Goal: Navigation & Orientation: Find specific page/section

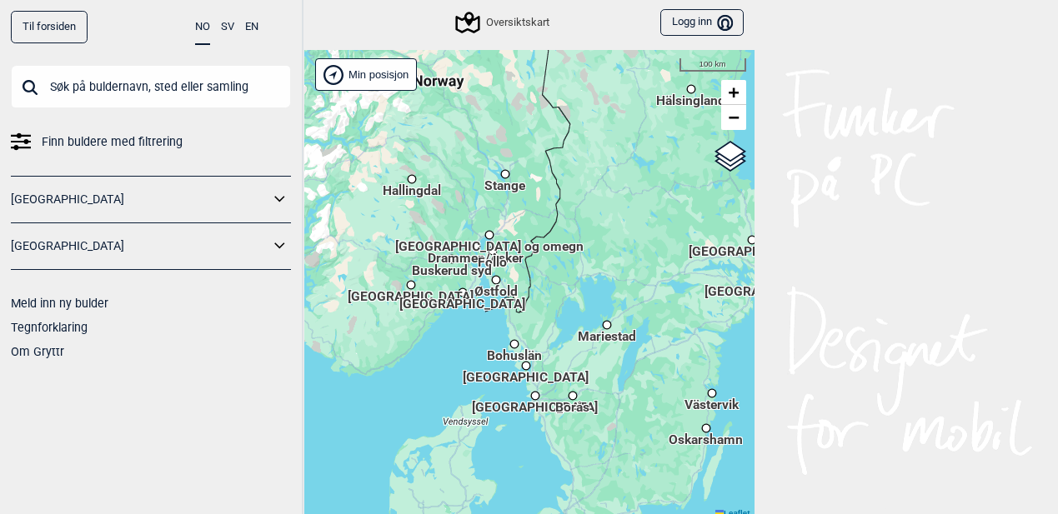
click at [193, 83] on input "text" at bounding box center [151, 86] width 280 height 43
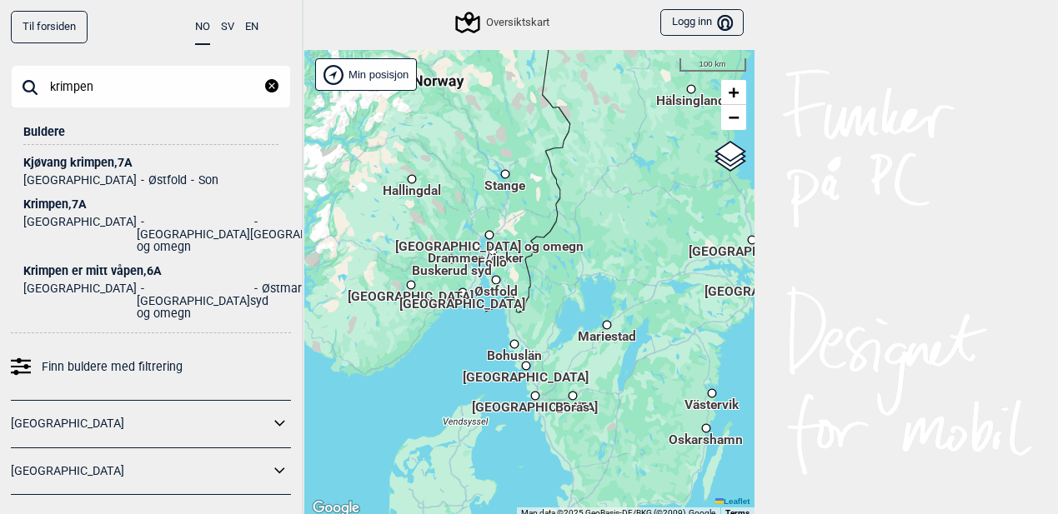
type input "krimpen"
click at [79, 203] on div "Krimpen , 7A" at bounding box center [150, 204] width 255 height 13
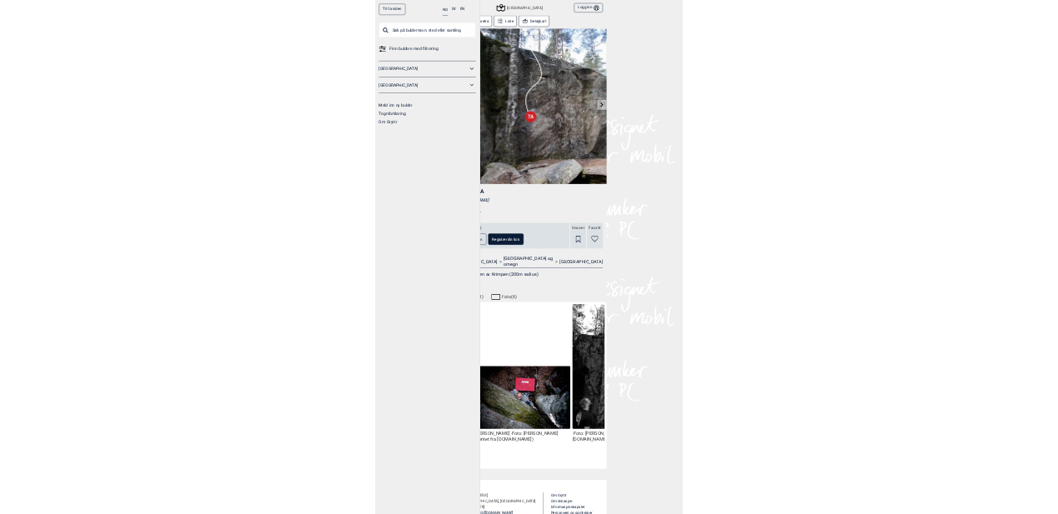
scroll to position [0, 637]
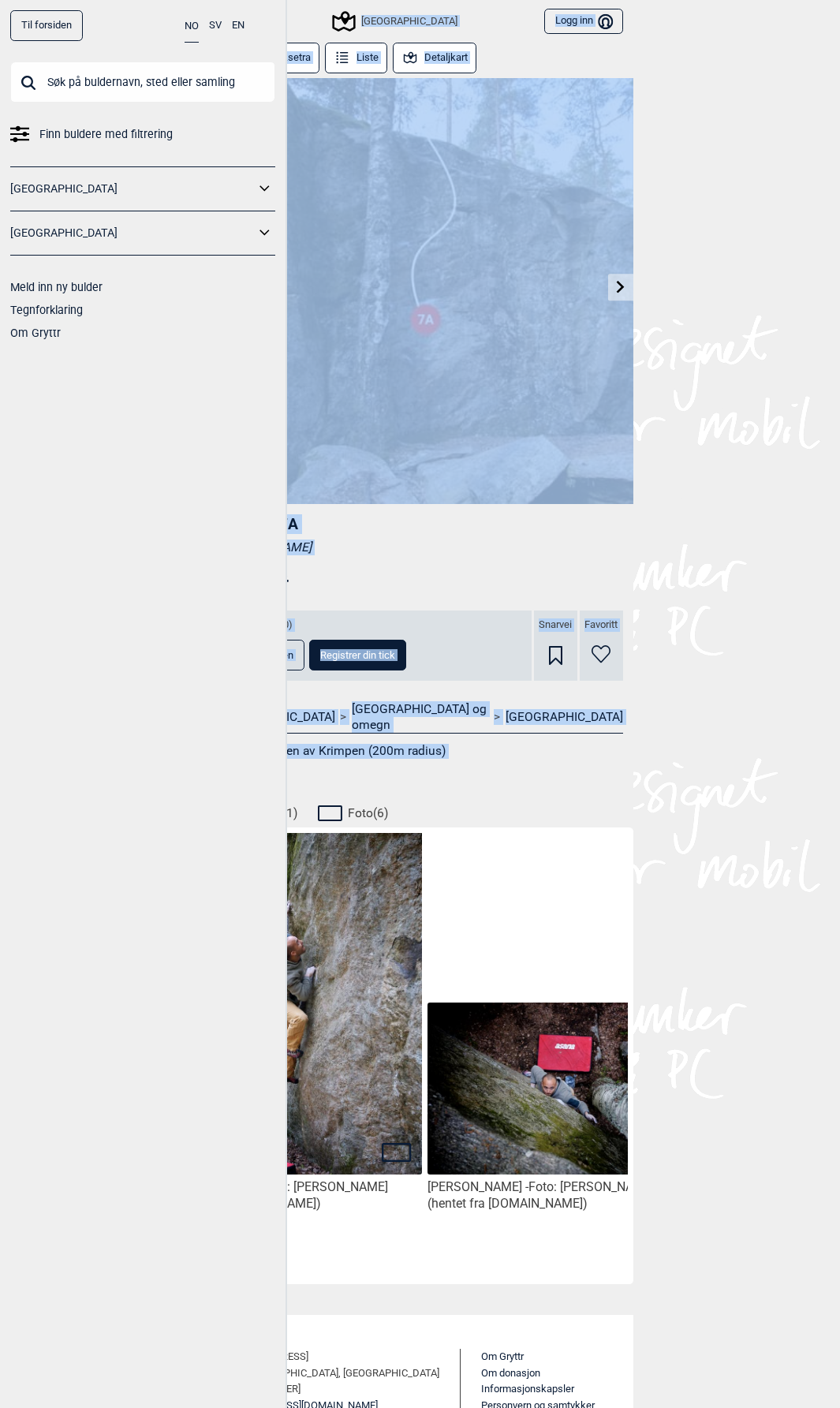
drag, startPoint x: 457, startPoint y: 766, endPoint x: 184, endPoint y: 752, distance: 273.4
click at [136, 486] on div "Til forsiden NO SV EN Finn buldere med filtrering [GEOGRAPHIC_DATA] [GEOGRAPHIC…" at bounding box center [420, 704] width 840 height 1408
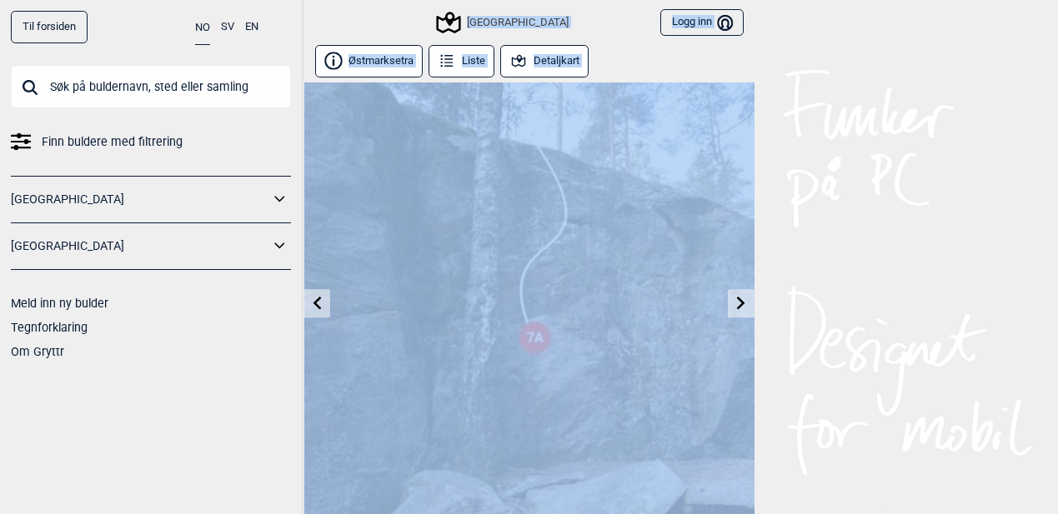
click at [793, 127] on div "Til forsiden NO SV EN Finn buldere med filtrering [GEOGRAPHIC_DATA] [GEOGRAPHIC…" at bounding box center [529, 257] width 1058 height 514
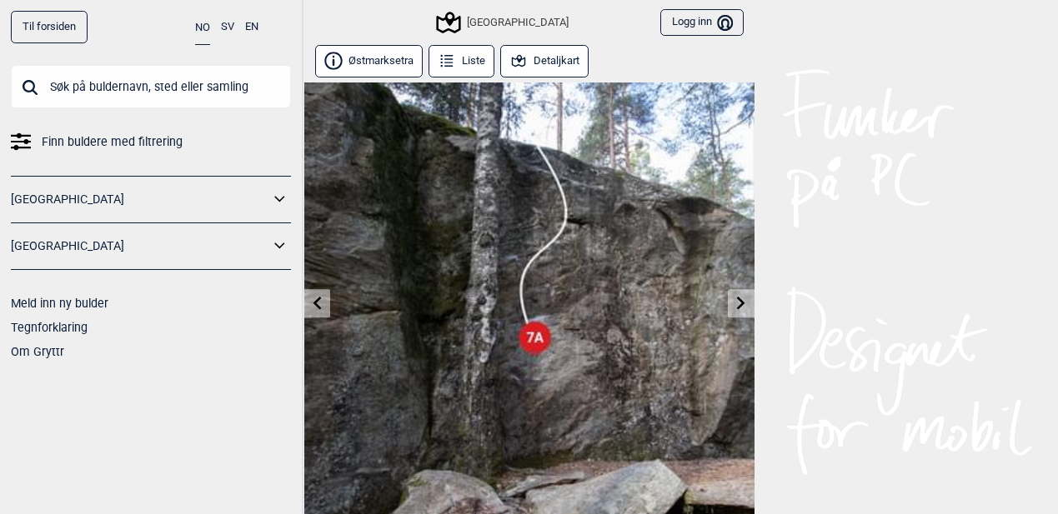
click at [739, 304] on icon at bounding box center [740, 302] width 13 height 13
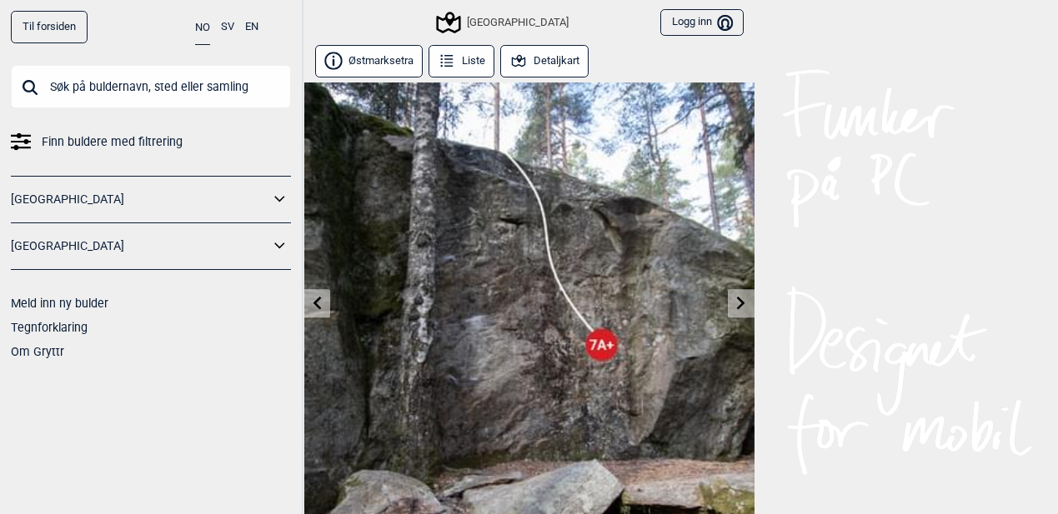
click at [739, 304] on icon at bounding box center [740, 302] width 13 height 13
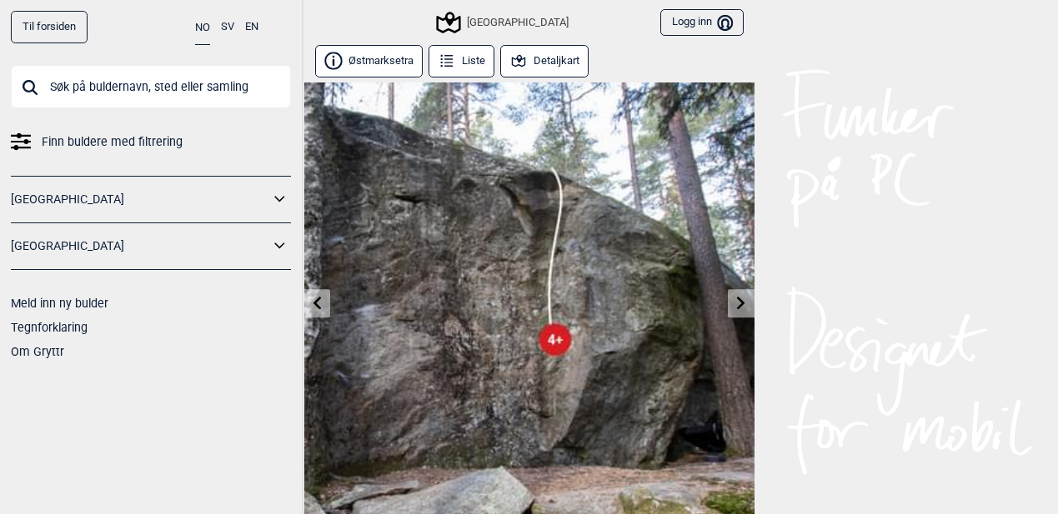
click at [739, 304] on icon at bounding box center [740, 302] width 13 height 13
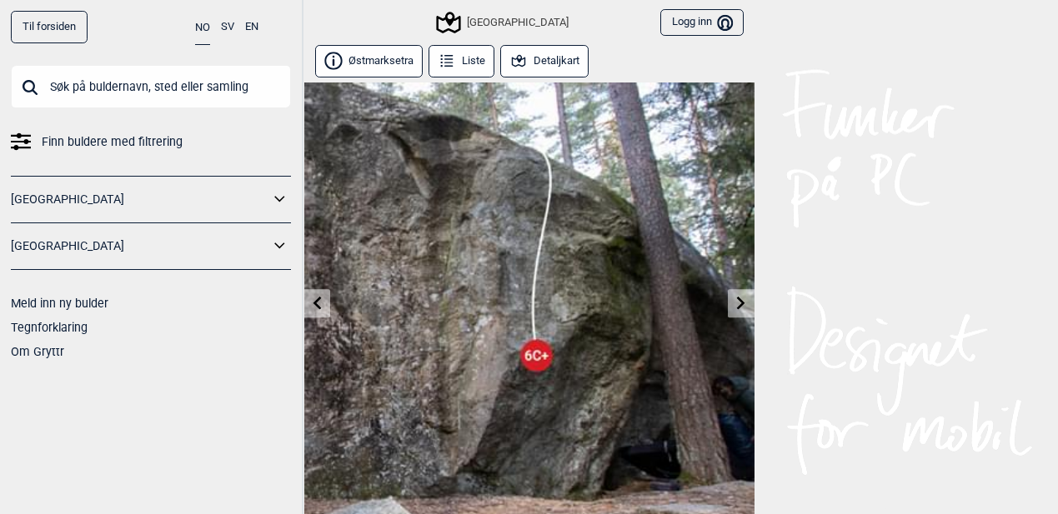
click at [742, 298] on icon at bounding box center [740, 302] width 13 height 13
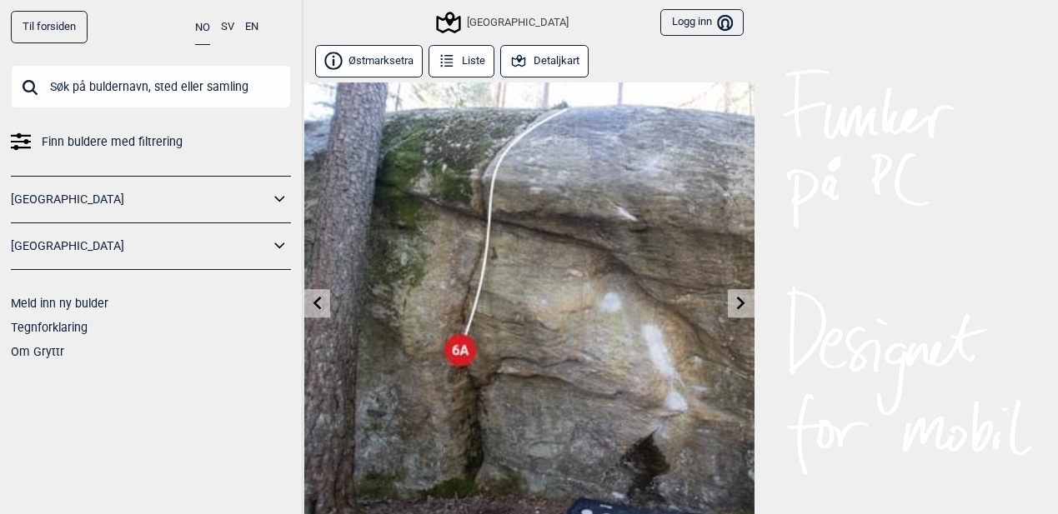
click at [744, 297] on icon at bounding box center [740, 302] width 13 height 13
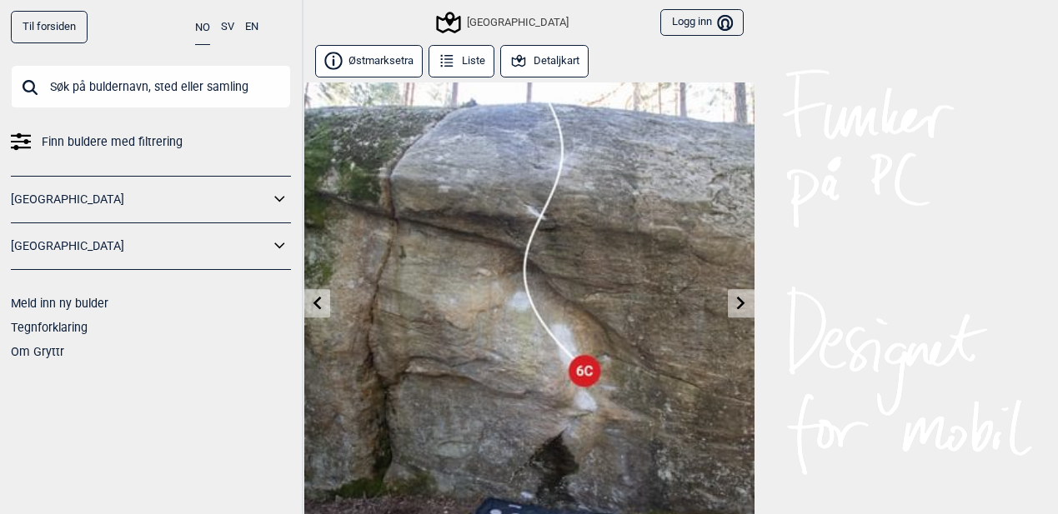
click at [743, 297] on icon at bounding box center [740, 302] width 13 height 13
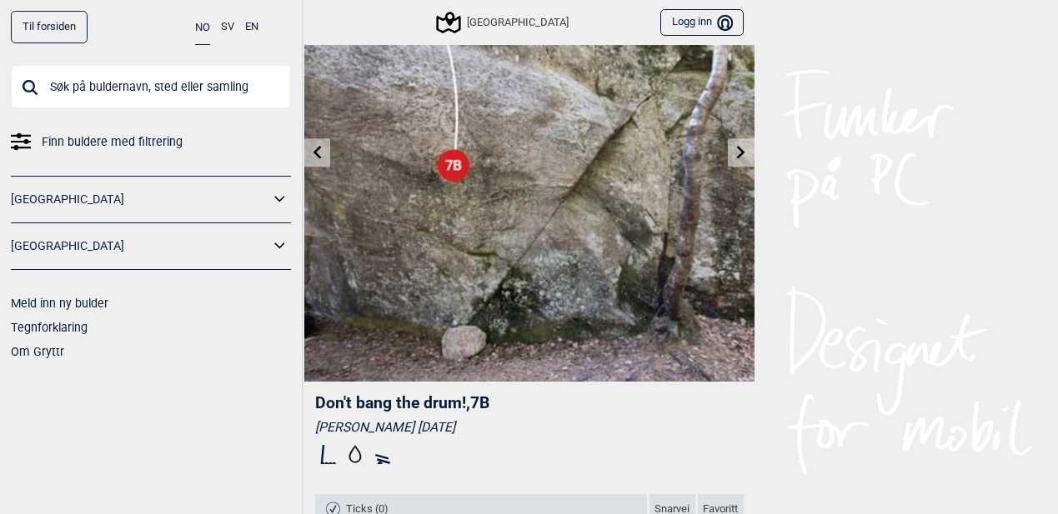
scroll to position [79, 0]
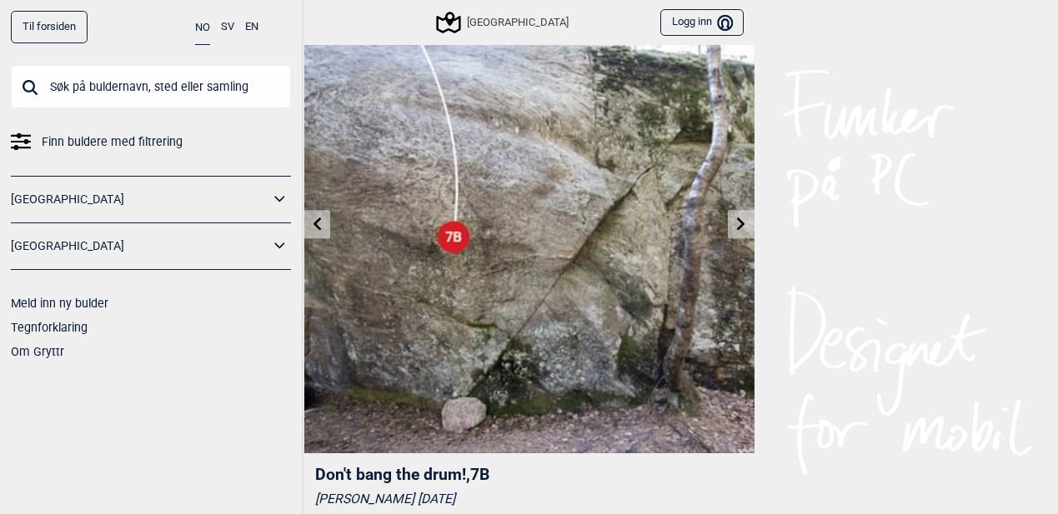
click at [328, 212] on link at bounding box center [317, 225] width 26 height 28
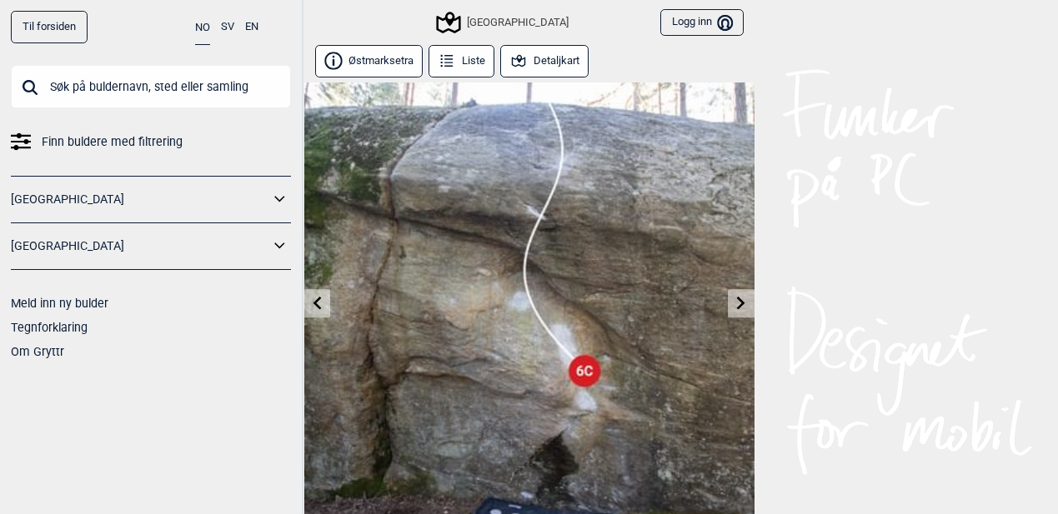
click at [318, 292] on link at bounding box center [317, 304] width 26 height 28
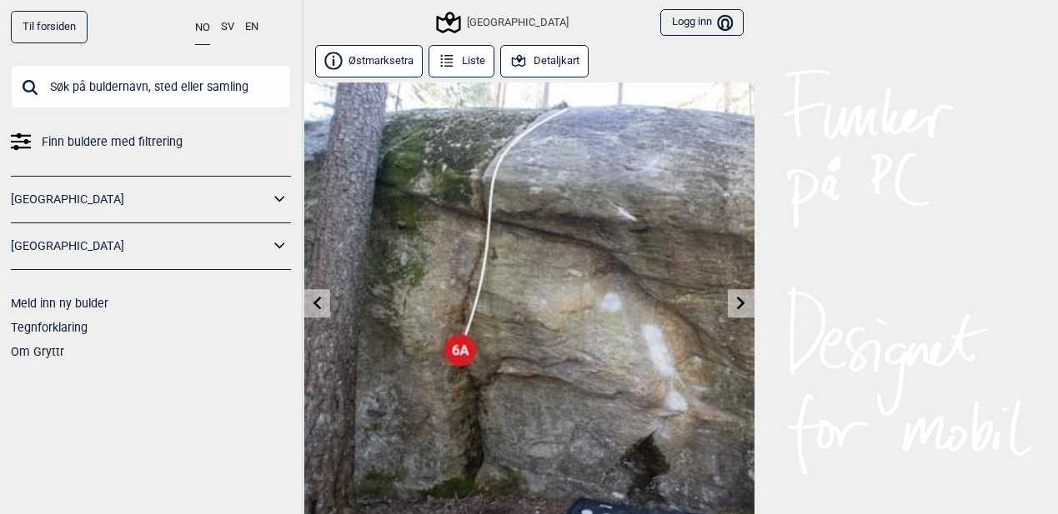
click at [318, 292] on link at bounding box center [317, 304] width 26 height 28
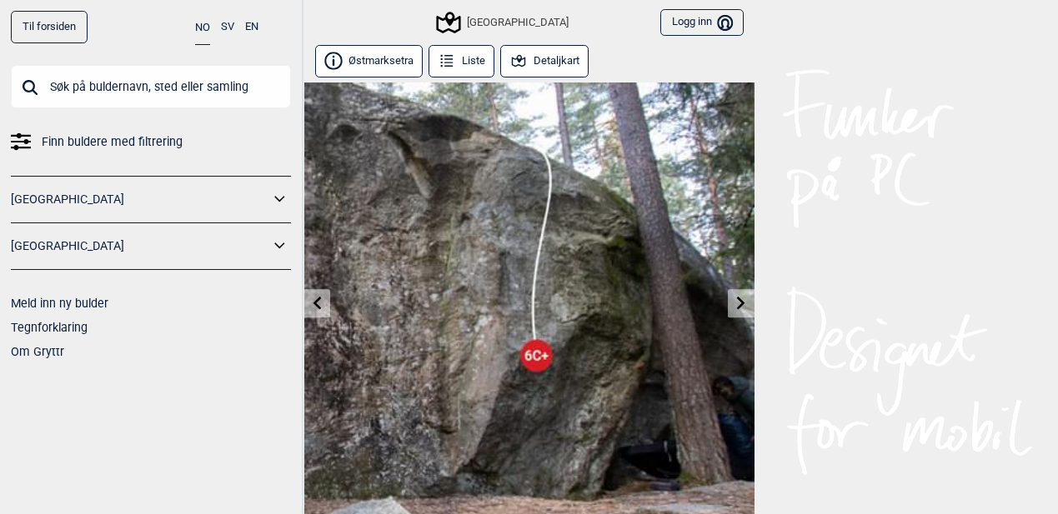
click at [734, 297] on icon at bounding box center [740, 302] width 13 height 13
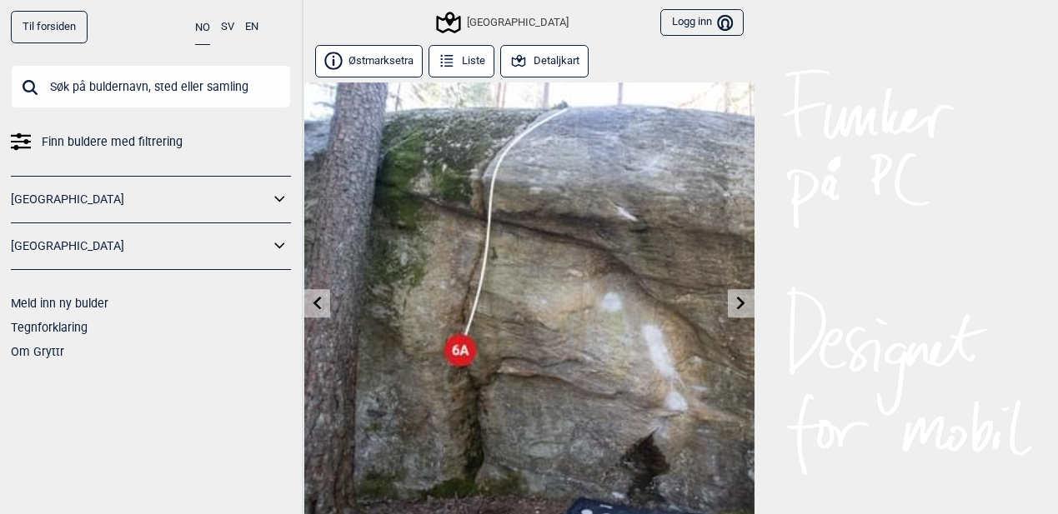
click at [734, 297] on icon at bounding box center [740, 302] width 13 height 13
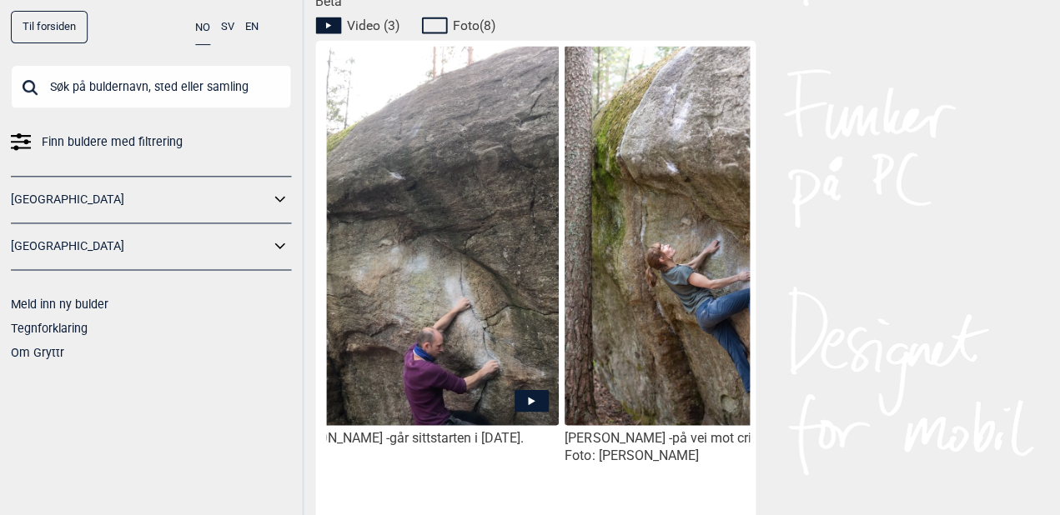
scroll to position [0, 316]
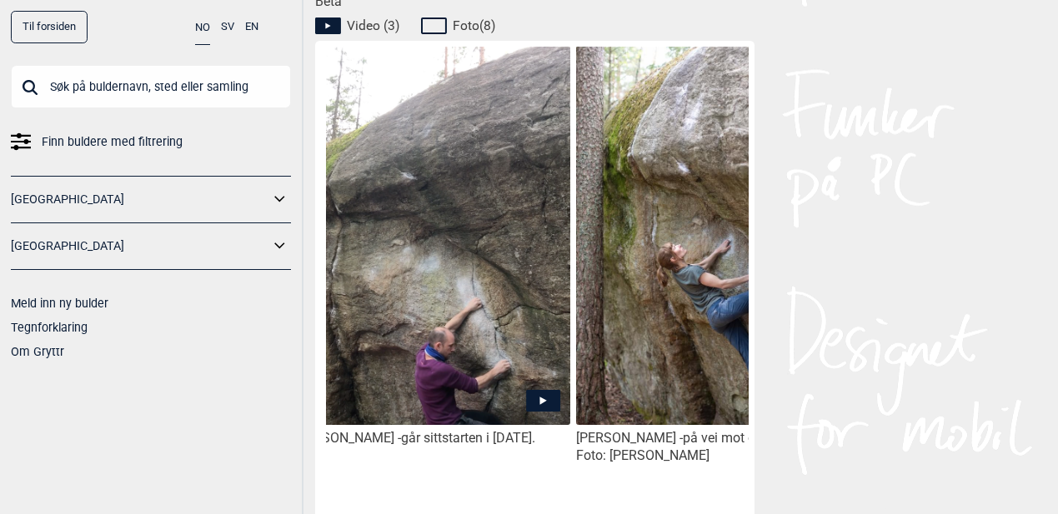
click at [544, 398] on icon at bounding box center [542, 402] width 7 height 8
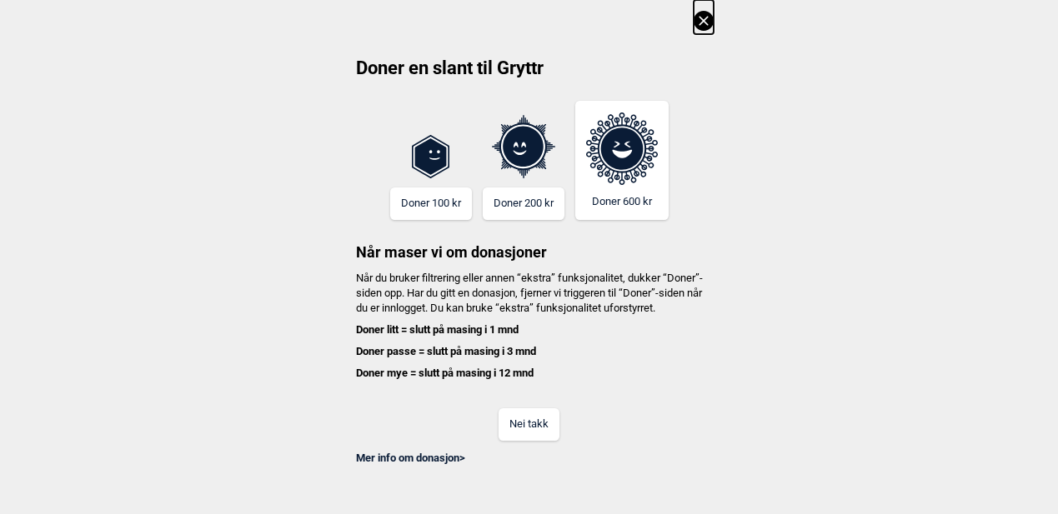
click at [707, 13] on icon at bounding box center [704, 21] width 20 height 20
